Goal: Transaction & Acquisition: Purchase product/service

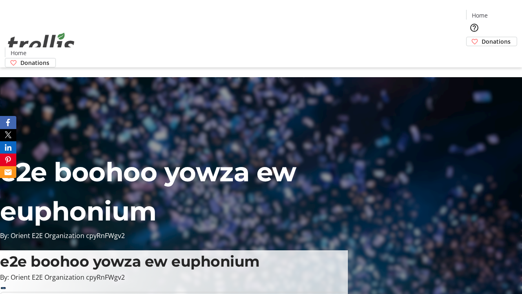
click at [482, 37] on span "Donations" at bounding box center [496, 41] width 29 height 9
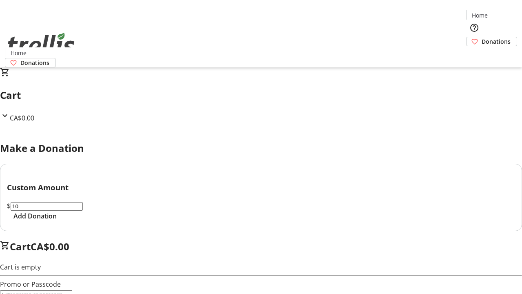
click at [57, 221] on span "Add Donation" at bounding box center [34, 216] width 43 height 10
